Goal: Task Accomplishment & Management: Complete application form

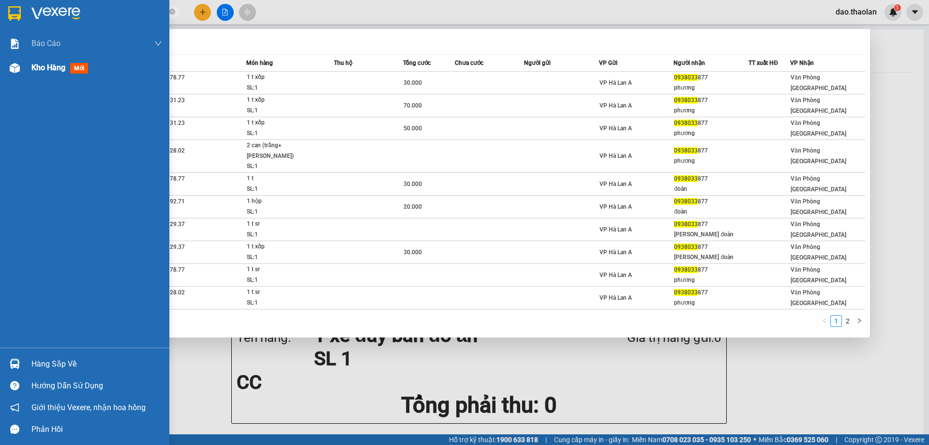
type input "0938033"
click at [38, 75] on div "Kho hàng mới" at bounding box center [96, 68] width 131 height 24
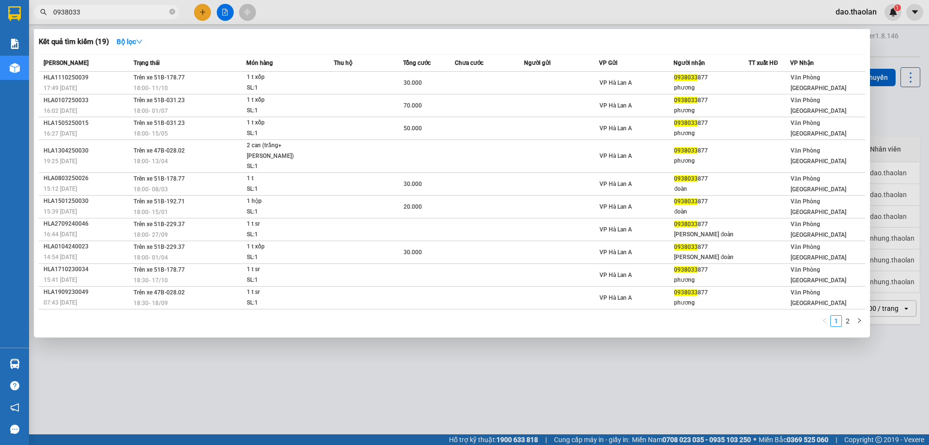
click at [534, 18] on div at bounding box center [464, 222] width 929 height 445
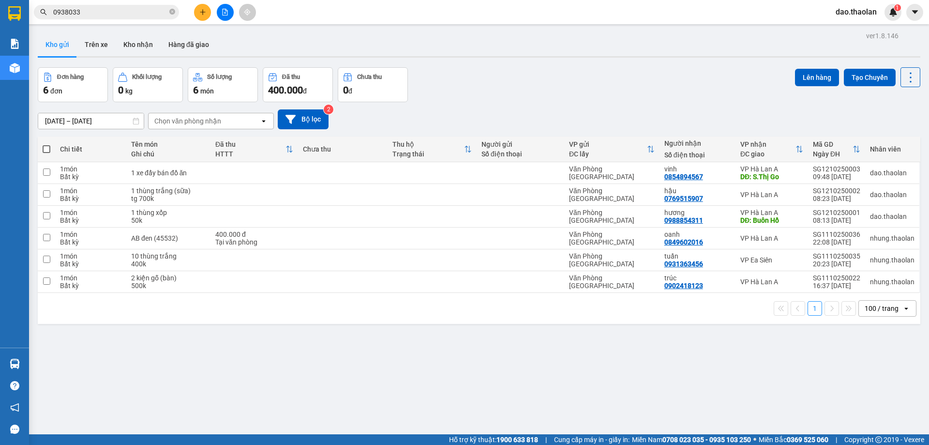
drag, startPoint x: 870, startPoint y: 307, endPoint x: 872, endPoint y: 315, distance: 8.9
click at [871, 308] on div "100 / trang" at bounding box center [881, 308] width 34 height 10
drag, startPoint x: 879, startPoint y: 414, endPoint x: 758, endPoint y: 327, distance: 148.7
click at [878, 410] on div "100 / trang" at bounding box center [880, 415] width 58 height 17
click at [202, 9] on icon "plus" at bounding box center [202, 12] width 7 height 7
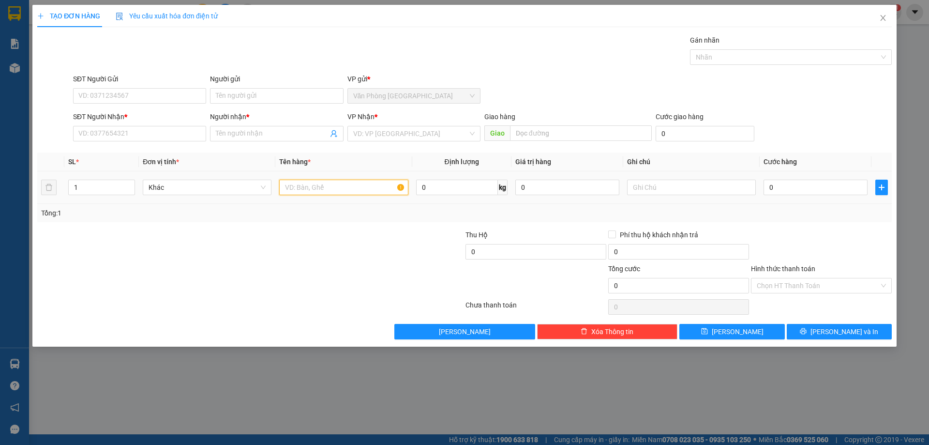
click at [328, 181] on input "text" at bounding box center [343, 186] width 129 height 15
type input "1 máy lọc nc+ 1thùng"
click at [197, 133] on input "SĐT Người Nhận *" at bounding box center [139, 133] width 133 height 15
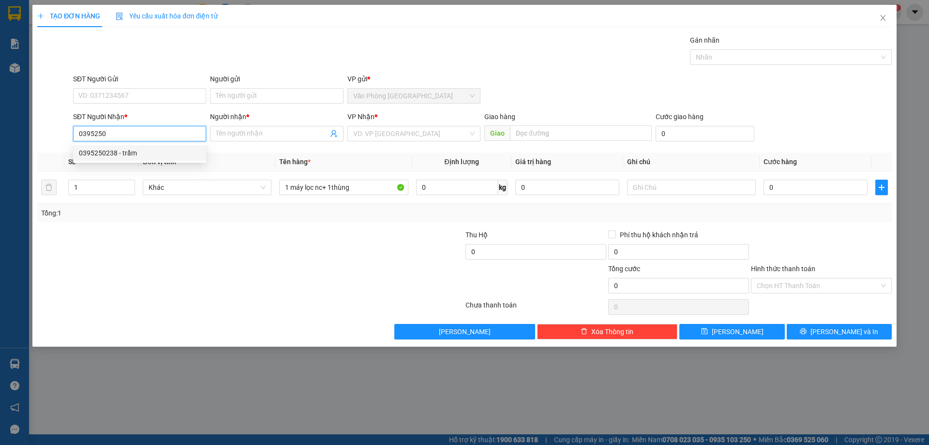
click at [101, 148] on div "0395250238 - trầm" at bounding box center [139, 153] width 121 height 11
type input "0395250238"
type input "trầm"
type input "0395250238"
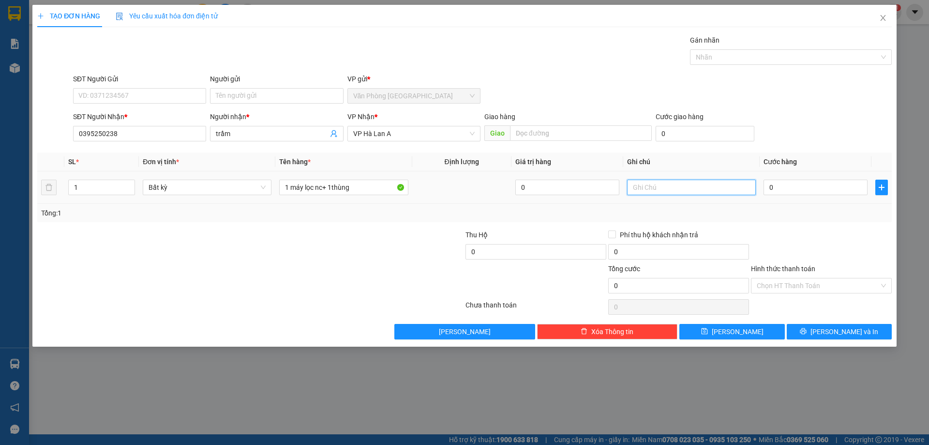
click at [705, 190] on input "text" at bounding box center [691, 186] width 129 height 15
click at [646, 185] on input "tg 2 [PERSON_NAME]" at bounding box center [691, 186] width 129 height 15
type input "tg 2triệu"
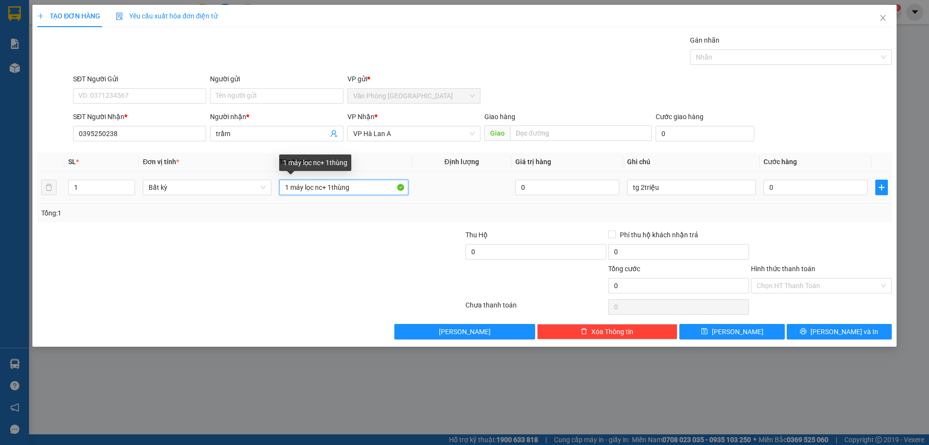
click at [376, 194] on input "1 máy lọc nc+ 1thùng" at bounding box center [343, 186] width 129 height 15
type input "1 máy lọc nc+ 1thùng"
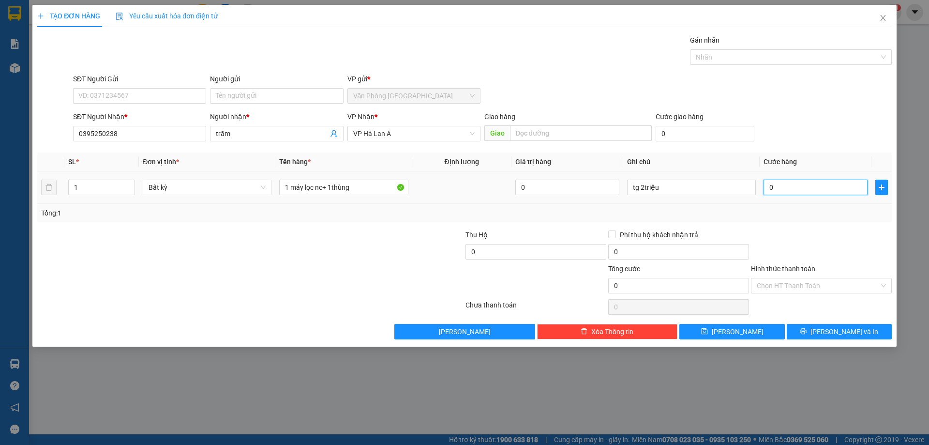
click at [802, 192] on input "0" at bounding box center [815, 186] width 104 height 15
type input "2"
type input "20"
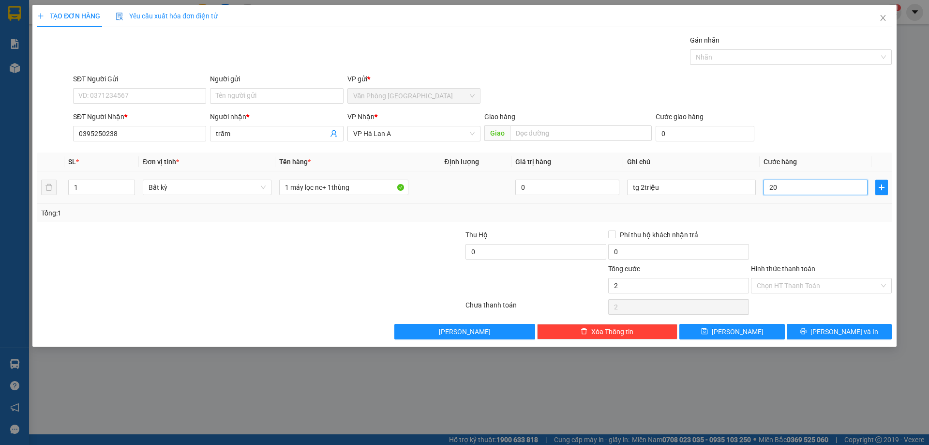
type input "20"
type input "200"
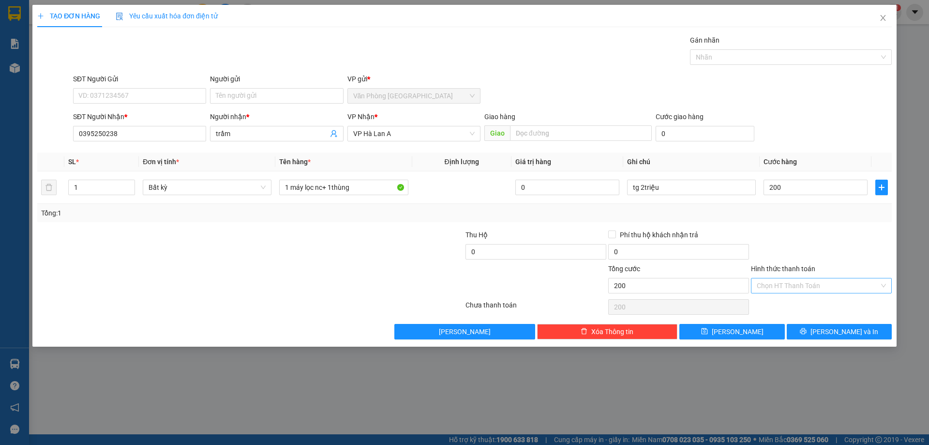
type input "200.000"
click at [793, 288] on input "Hình thức thanh toán" at bounding box center [818, 285] width 122 height 15
click at [793, 300] on div "Tại văn phòng" at bounding box center [821, 304] width 129 height 11
type input "0"
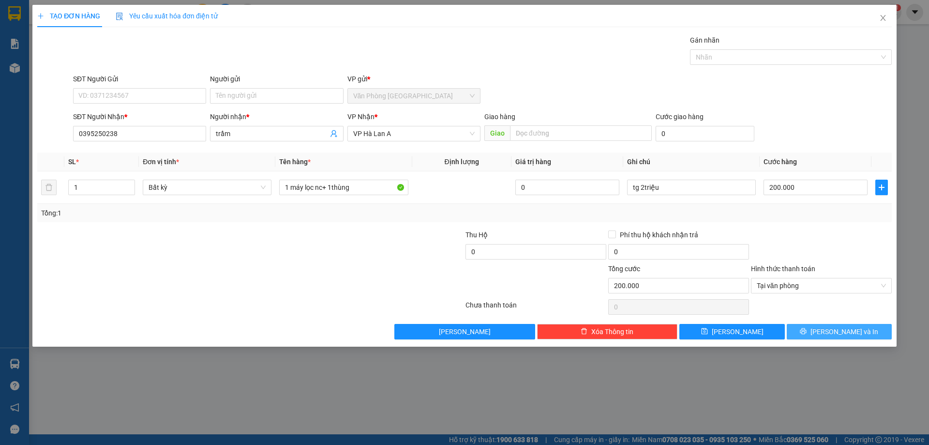
click at [845, 334] on span "[PERSON_NAME] và In" at bounding box center [844, 331] width 68 height 11
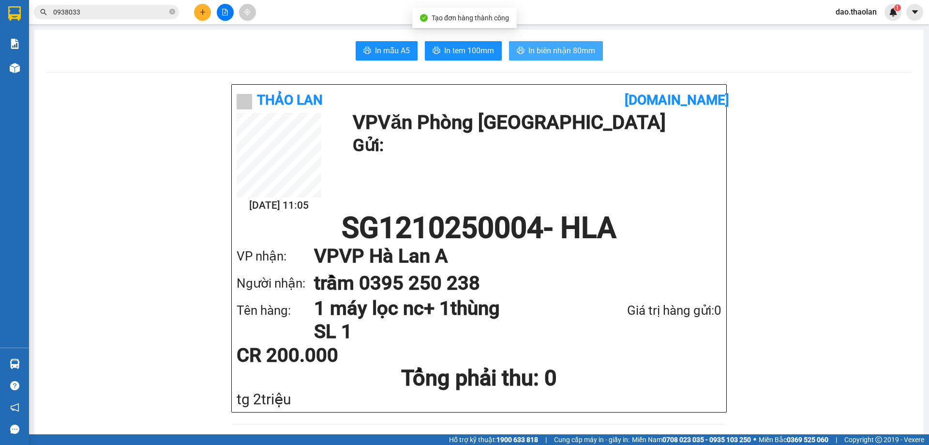
click at [595, 45] on button "In biên nhận 80mm" at bounding box center [556, 50] width 94 height 19
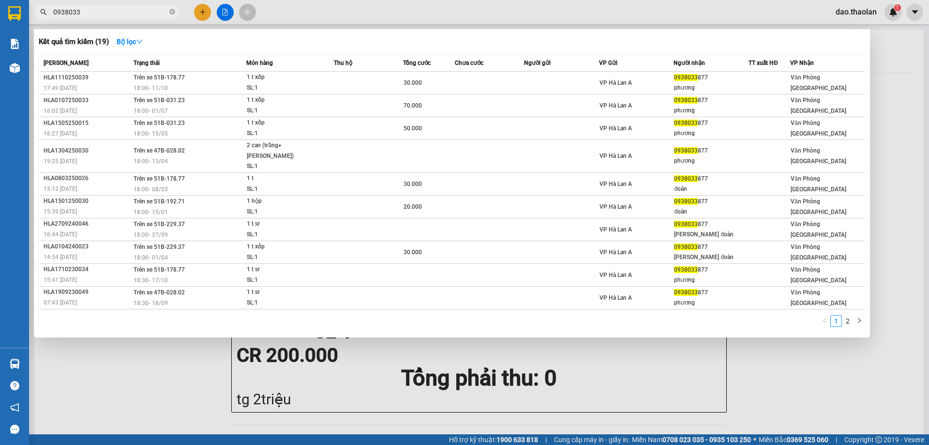
drag, startPoint x: 81, startPoint y: 11, endPoint x: 53, endPoint y: -2, distance: 30.9
click at [53, 0] on html "Kết quả [PERSON_NAME] ( 19 ) Bộ lọc Mã ĐH Trạng thái Món hàng Thu hộ [PERSON_NA…" at bounding box center [464, 222] width 929 height 445
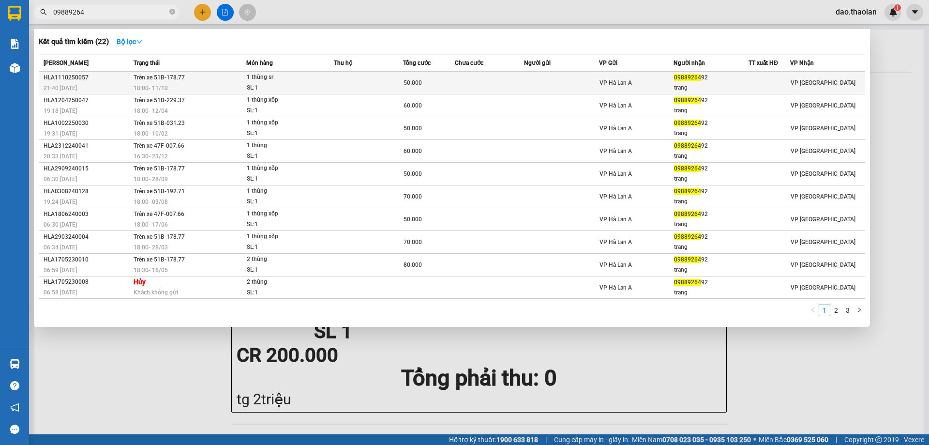
click at [311, 86] on div "SL: 1" at bounding box center [283, 88] width 73 height 11
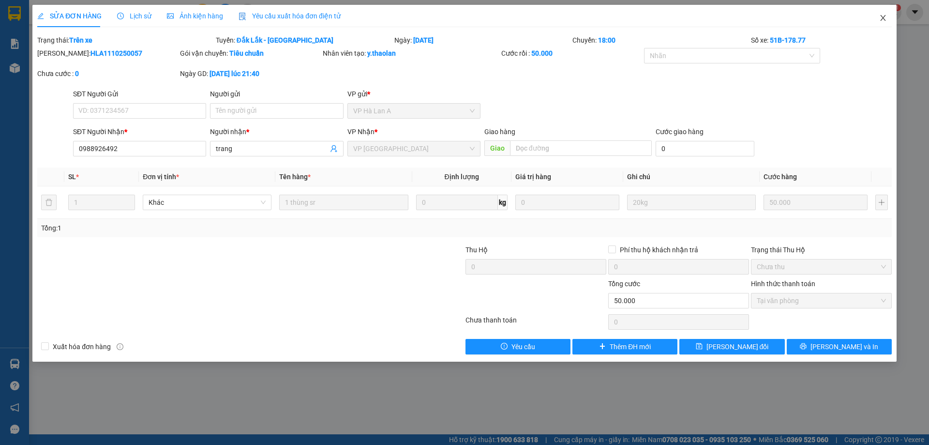
click at [877, 16] on span "Close" at bounding box center [882, 18] width 27 height 27
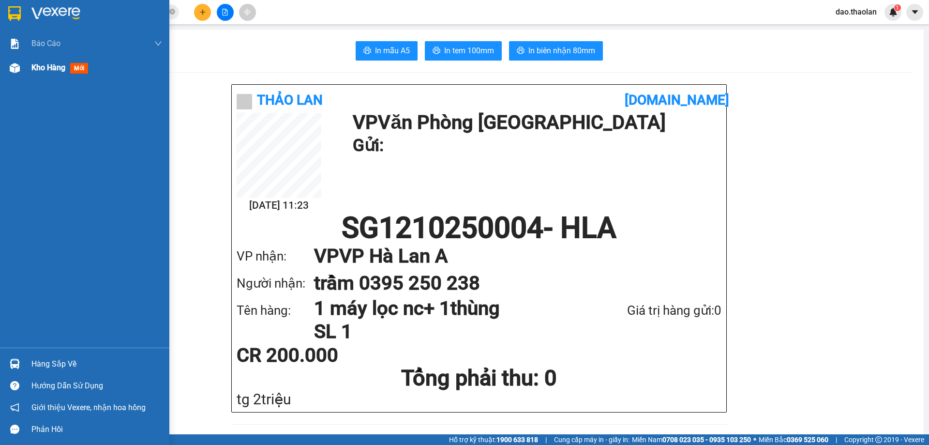
click at [43, 74] on div "Kho hàng mới" at bounding box center [96, 68] width 131 height 24
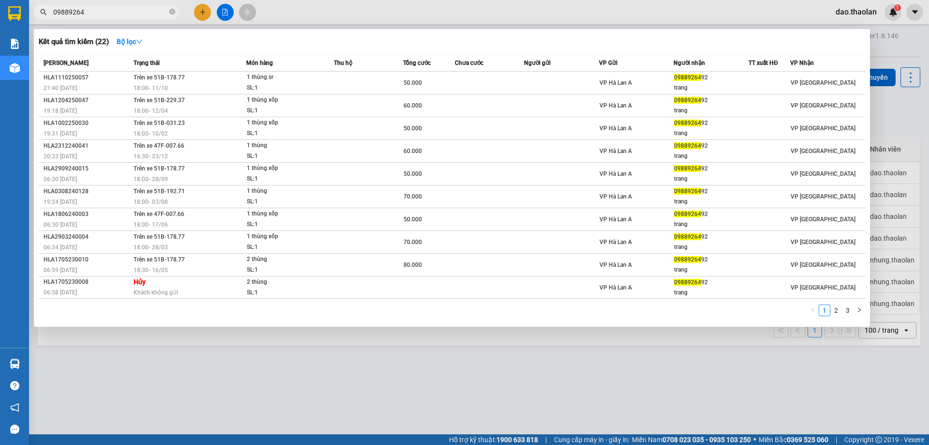
drag, startPoint x: 89, startPoint y: 11, endPoint x: 37, endPoint y: -11, distance: 56.6
click at [37, 0] on html "Kết quả [PERSON_NAME] ( 22 ) Bộ lọc Mã ĐH Trạng thái Món hàng Thu hộ [PERSON_NA…" at bounding box center [464, 222] width 929 height 445
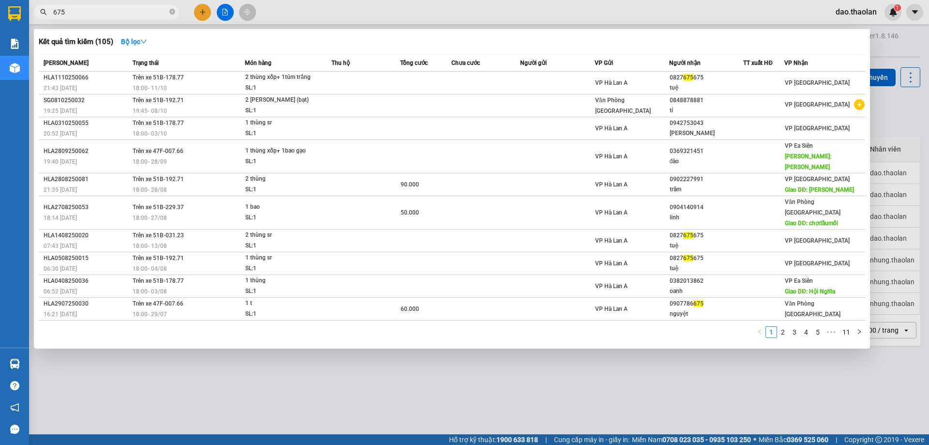
type input "675"
click at [340, 15] on div at bounding box center [464, 222] width 929 height 445
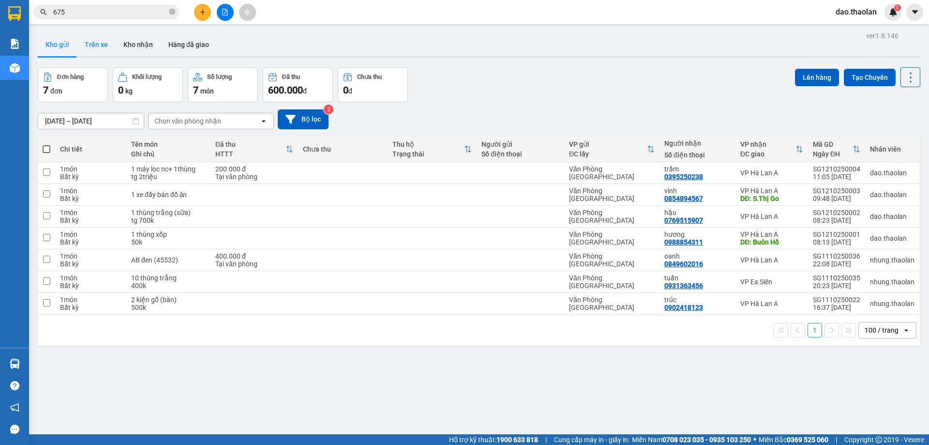
drag, startPoint x: 102, startPoint y: 44, endPoint x: 95, endPoint y: 45, distance: 6.4
click at [102, 44] on button "Trên xe" at bounding box center [96, 44] width 39 height 23
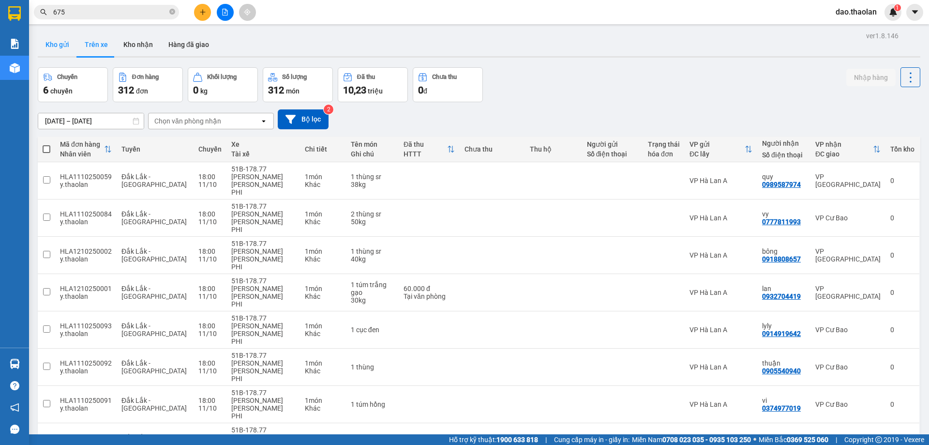
click at [55, 51] on button "Kho gửi" at bounding box center [57, 44] width 39 height 23
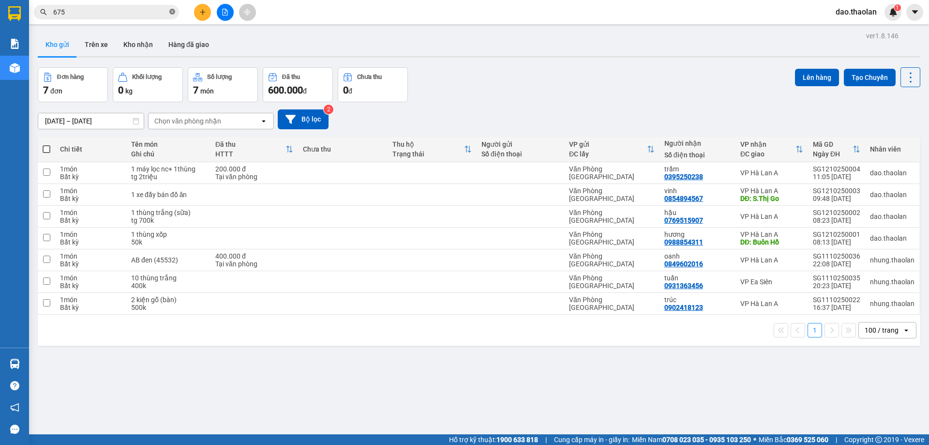
click at [173, 15] on icon "close-circle" at bounding box center [172, 12] width 6 height 6
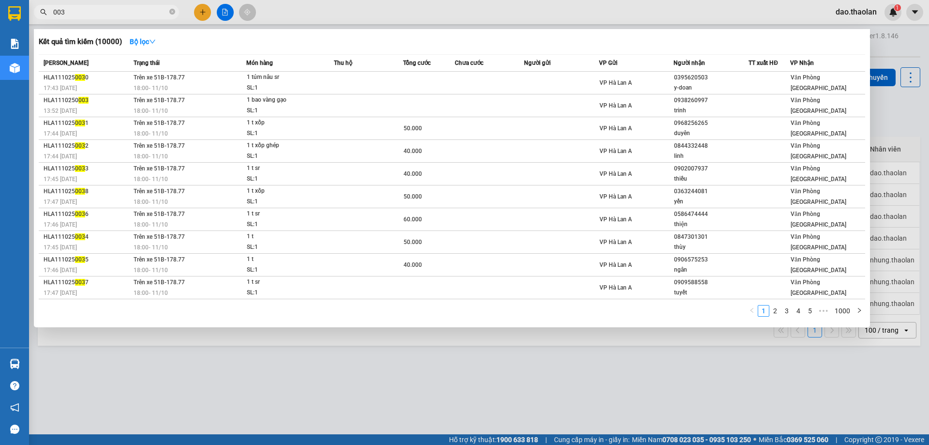
click at [78, 10] on input "003" at bounding box center [110, 12] width 114 height 11
drag, startPoint x: 77, startPoint y: 17, endPoint x: 18, endPoint y: -10, distance: 64.7
click at [18, 0] on html "Kết quả [PERSON_NAME] ( 10000 ) Bộ lọc Mã ĐH Trạng thái Món hàng Thu hộ [PERSON…" at bounding box center [464, 222] width 929 height 445
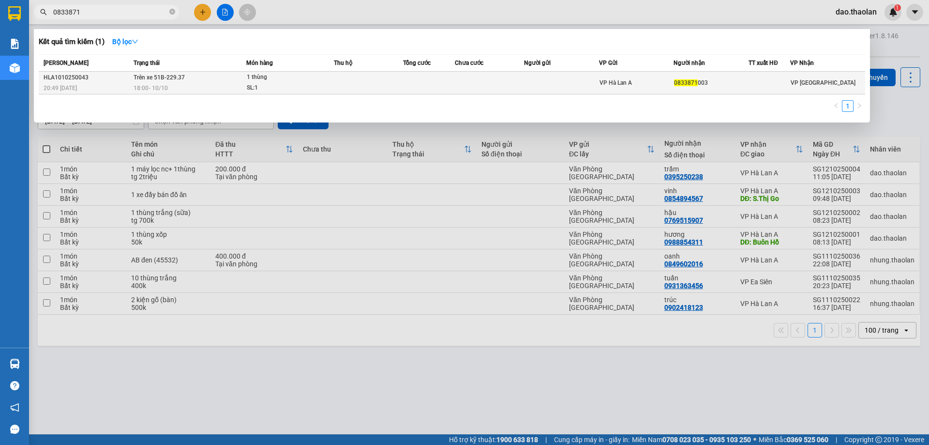
type input "0833871"
click at [432, 82] on td at bounding box center [429, 83] width 52 height 23
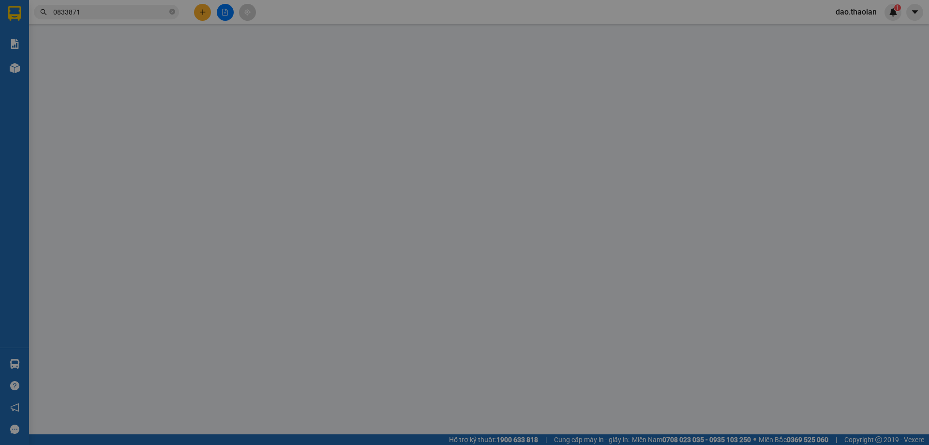
type input "0833871003"
type input "0"
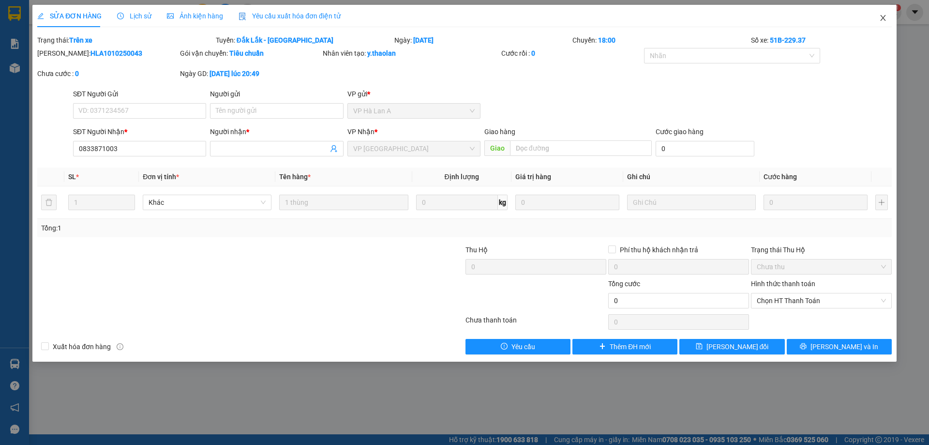
click at [886, 16] on icon "close" at bounding box center [883, 18] width 8 height 8
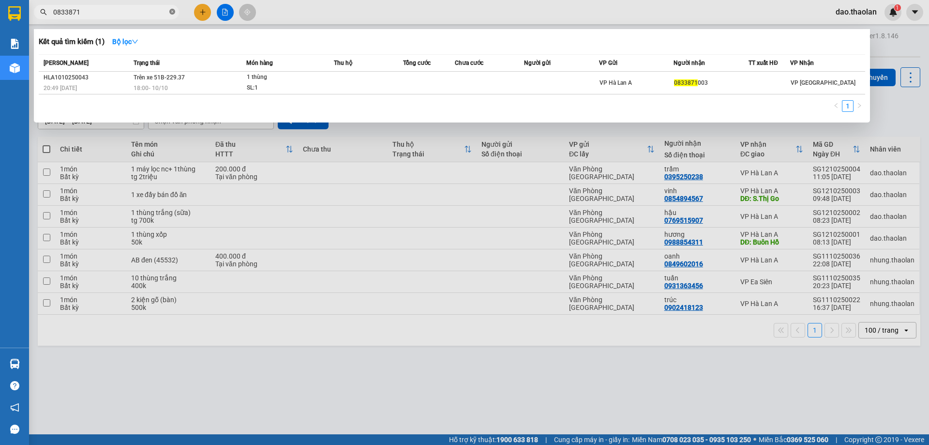
click at [169, 12] on icon "close-circle" at bounding box center [172, 12] width 6 height 6
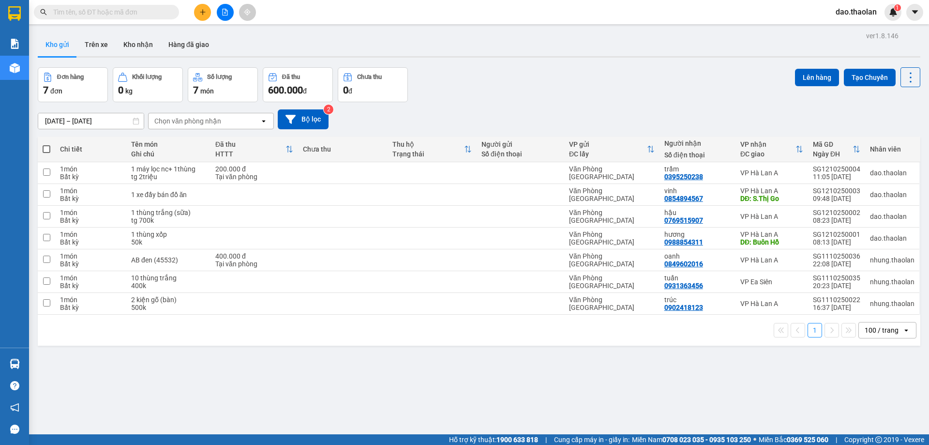
click at [149, 15] on input "text" at bounding box center [110, 12] width 114 height 11
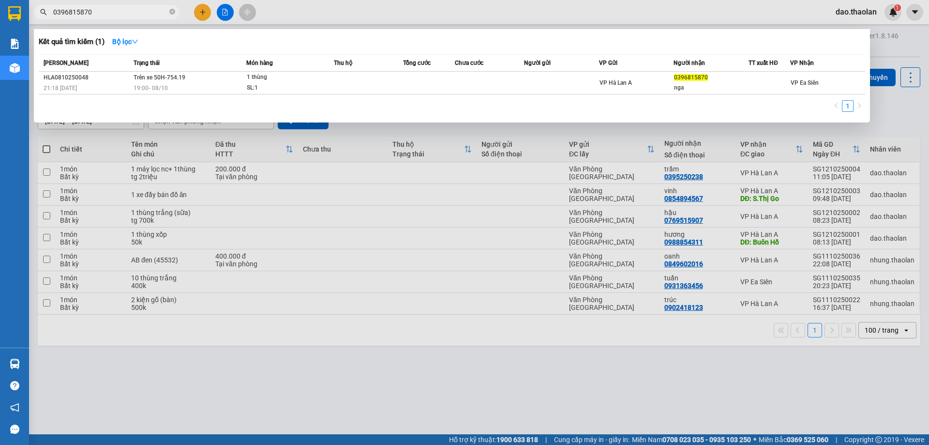
type input "0396815870"
